Goal: Task Accomplishment & Management: Use online tool/utility

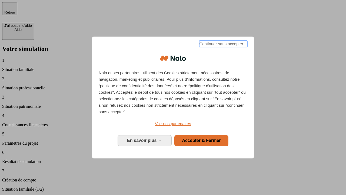
click at [223, 45] on span "Continuer sans accepter →" at bounding box center [223, 44] width 48 height 6
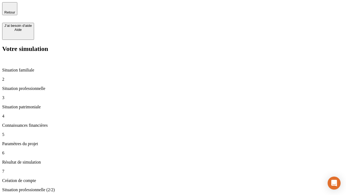
type input "30 000"
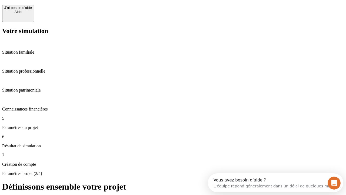
scroll to position [5, 0]
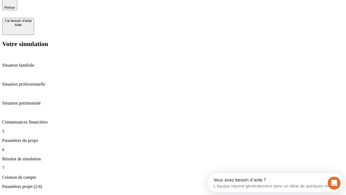
type input "25"
type input "64"
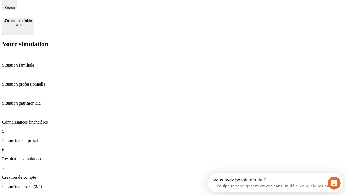
type input "1 000"
type input "640"
